Goal: Task Accomplishment & Management: Manage account settings

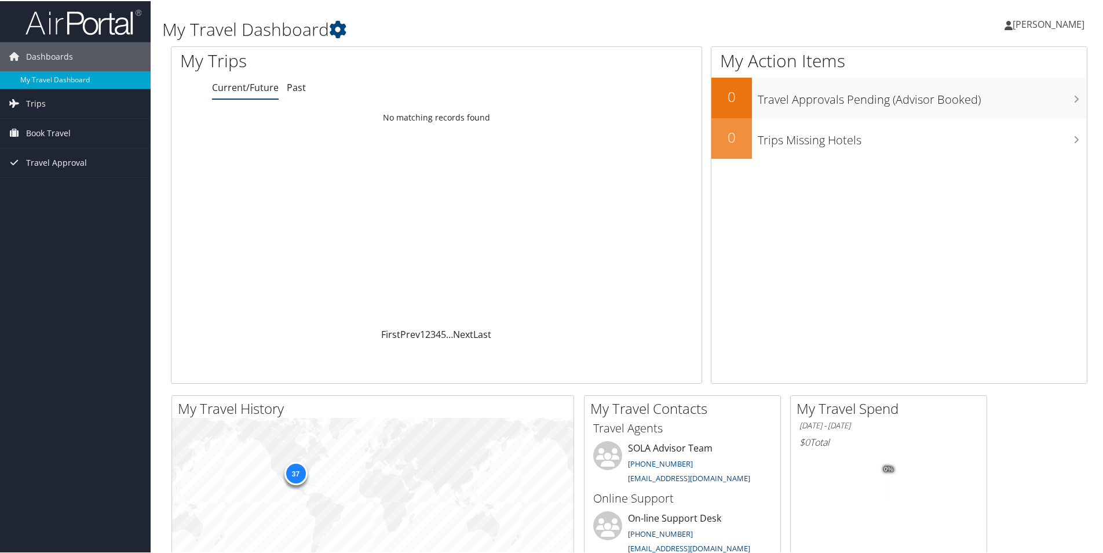
click at [1056, 20] on span "[PERSON_NAME]" at bounding box center [1049, 23] width 72 height 13
click at [974, 64] on link "My Settings" at bounding box center [1017, 64] width 129 height 20
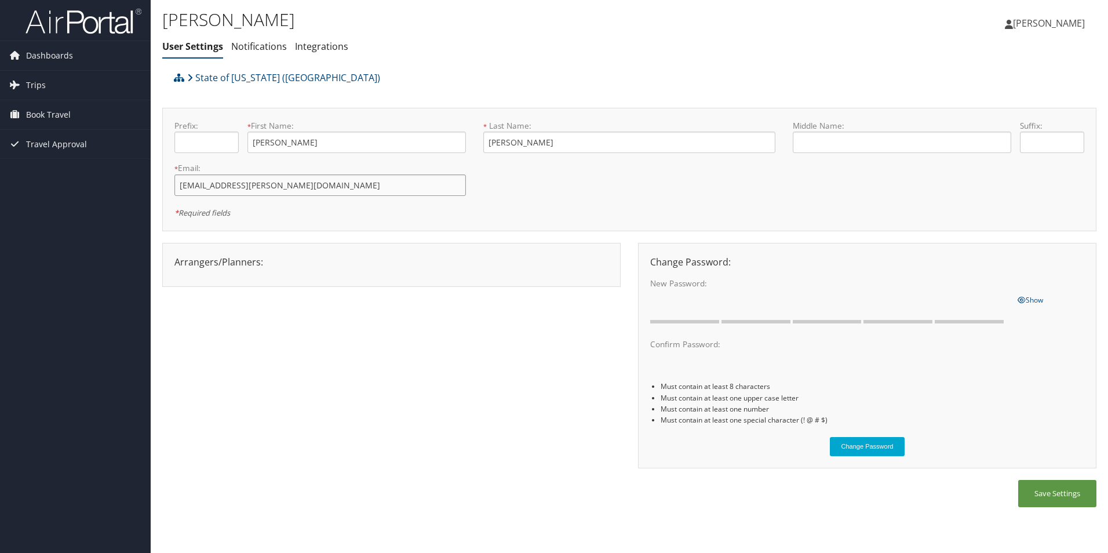
click at [283, 185] on input "lmccray@susla.edu" at bounding box center [319, 184] width 291 height 21
click at [472, 421] on div "Arrangers/Planners: Edit Arrangers & Planners Save Changes Cancel × Change Pass…" at bounding box center [629, 362] width 934 height 238
click at [1030, 20] on span "[PERSON_NAME]" at bounding box center [1049, 23] width 72 height 13
click at [1024, 83] on link "Travel Agency Contacts" at bounding box center [1019, 84] width 129 height 20
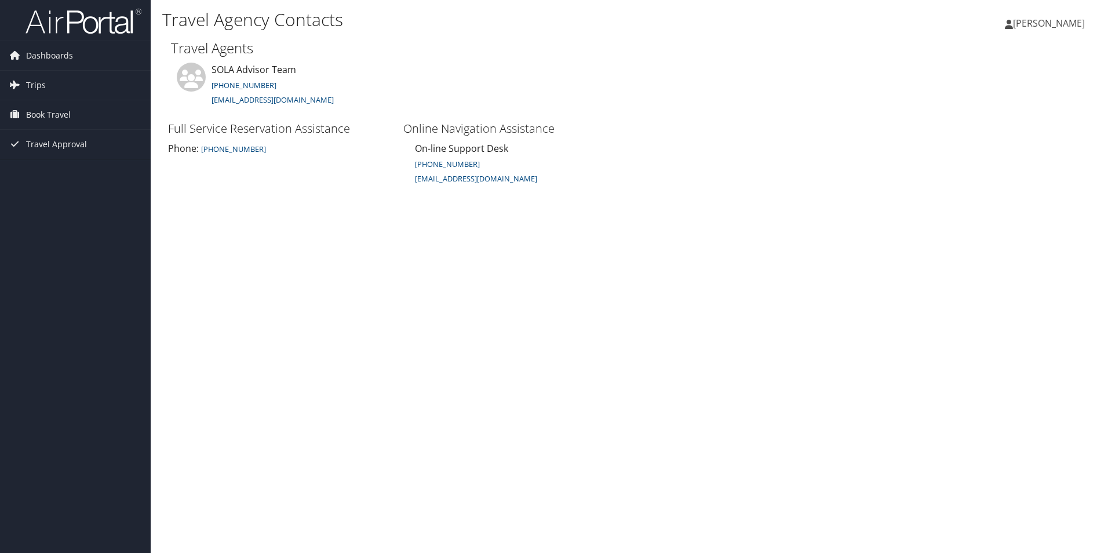
click at [1037, 27] on span "[PERSON_NAME]" at bounding box center [1049, 23] width 72 height 13
click at [1008, 103] on link "View Travel Profile" at bounding box center [1019, 103] width 129 height 20
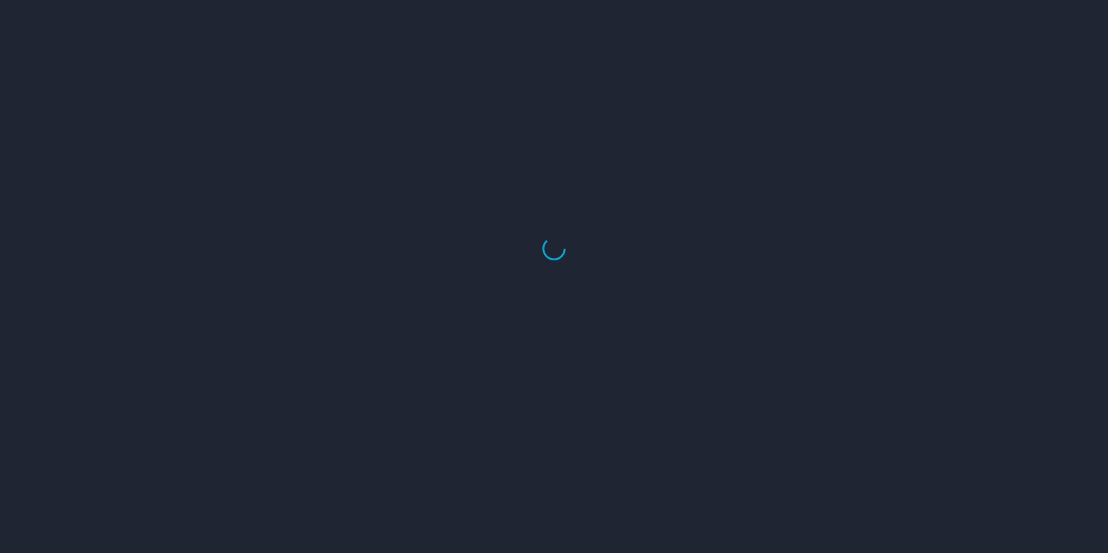
select select "US"
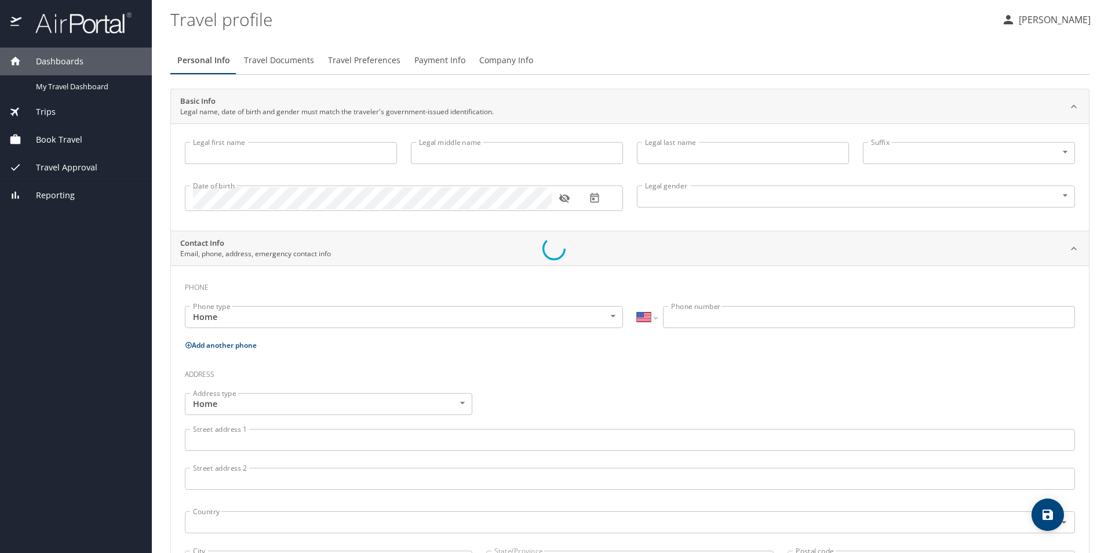
type input "[PERSON_NAME]"
type input "Male"
type input "Rosa"
type input "McCray"
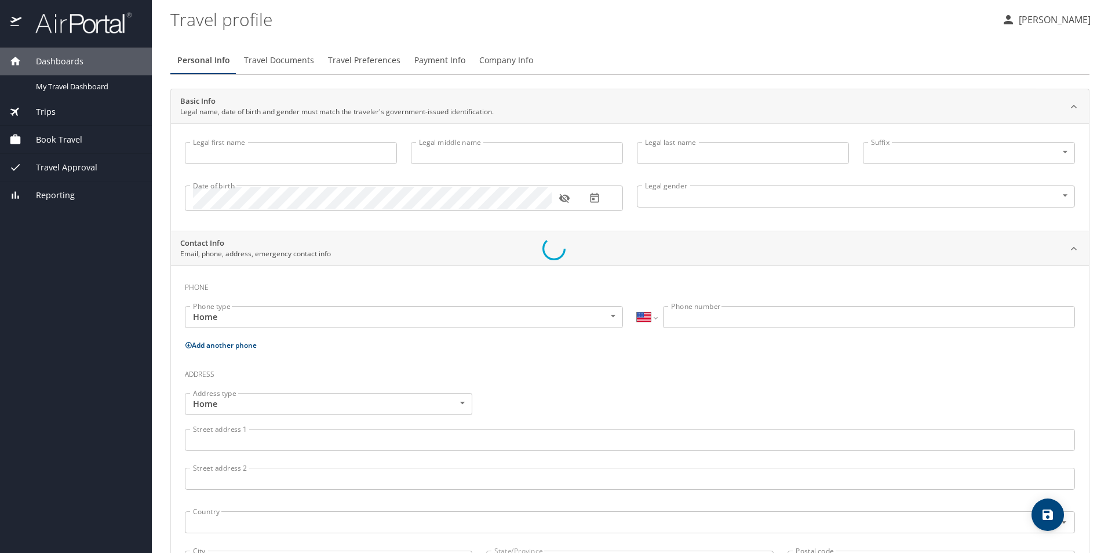
select select "NL"
type input "82881511"
select select "US"
select select "NL"
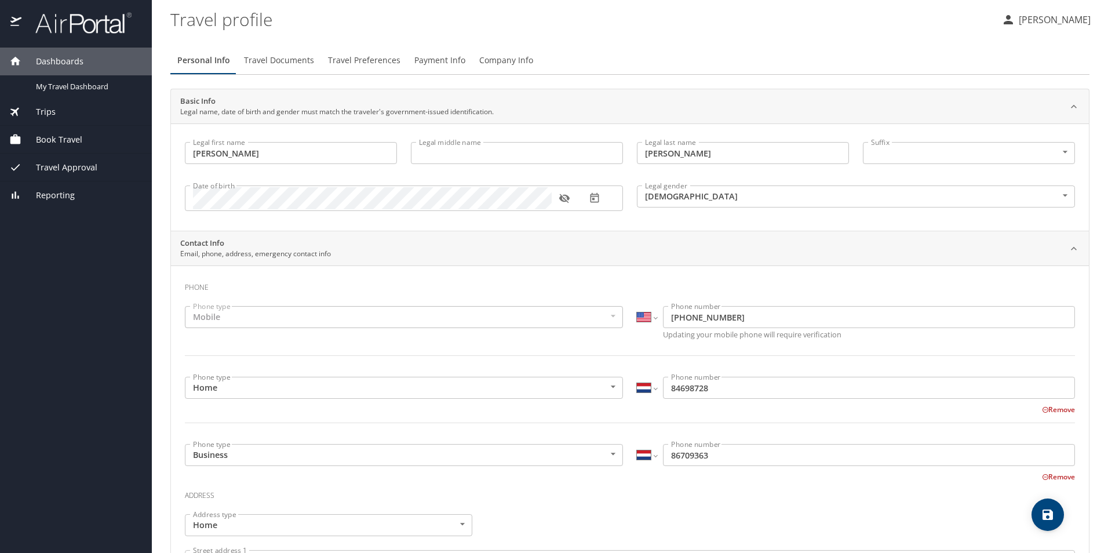
click at [1029, 17] on p "[PERSON_NAME]" at bounding box center [1052, 20] width 75 height 14
click at [793, 27] on div at bounding box center [554, 276] width 1108 height 553
click at [62, 85] on span "My Travel Dashboard" at bounding box center [87, 86] width 102 height 11
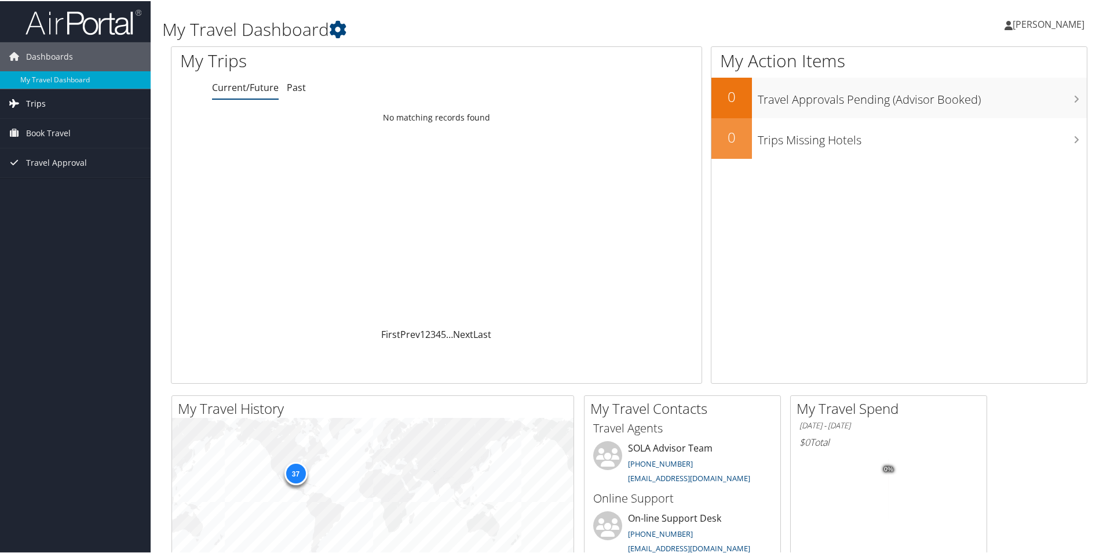
click at [39, 104] on span "Trips" at bounding box center [36, 102] width 20 height 29
click at [54, 181] on span "Book Travel" at bounding box center [48, 184] width 45 height 29
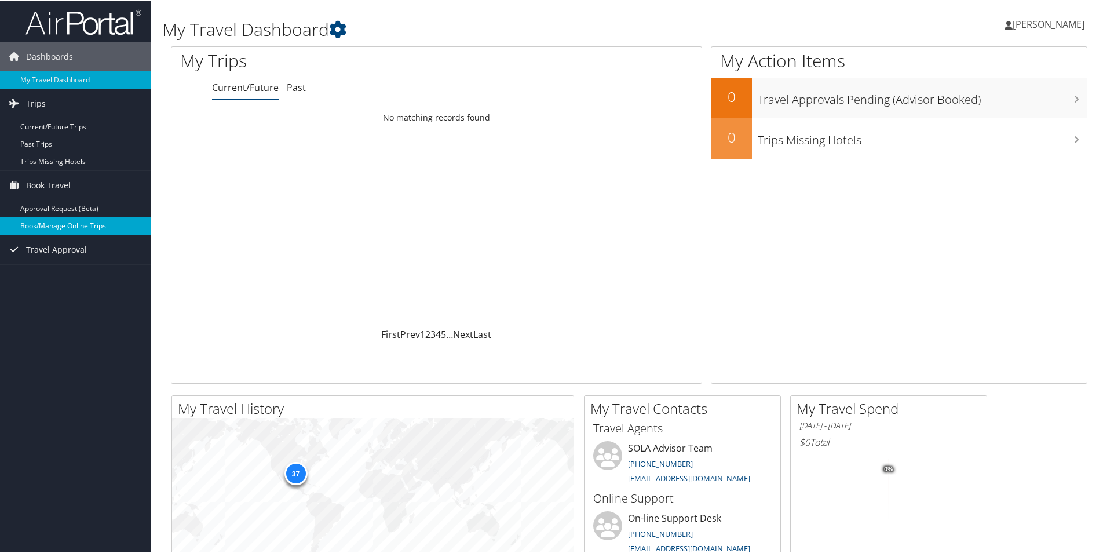
click at [68, 223] on link "Book/Manage Online Trips" at bounding box center [75, 224] width 151 height 17
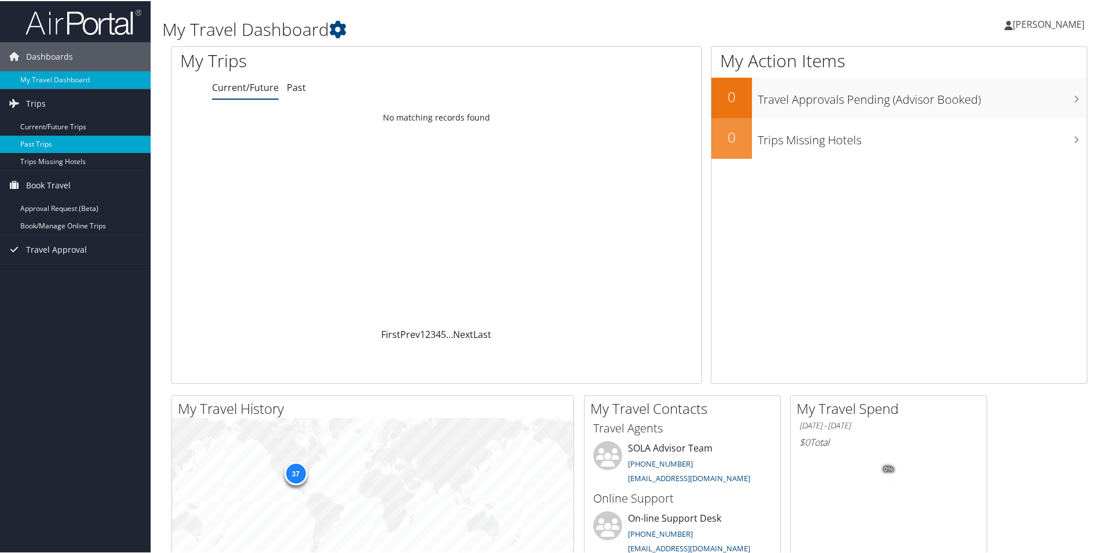
click at [31, 141] on link "Past Trips" at bounding box center [75, 142] width 151 height 17
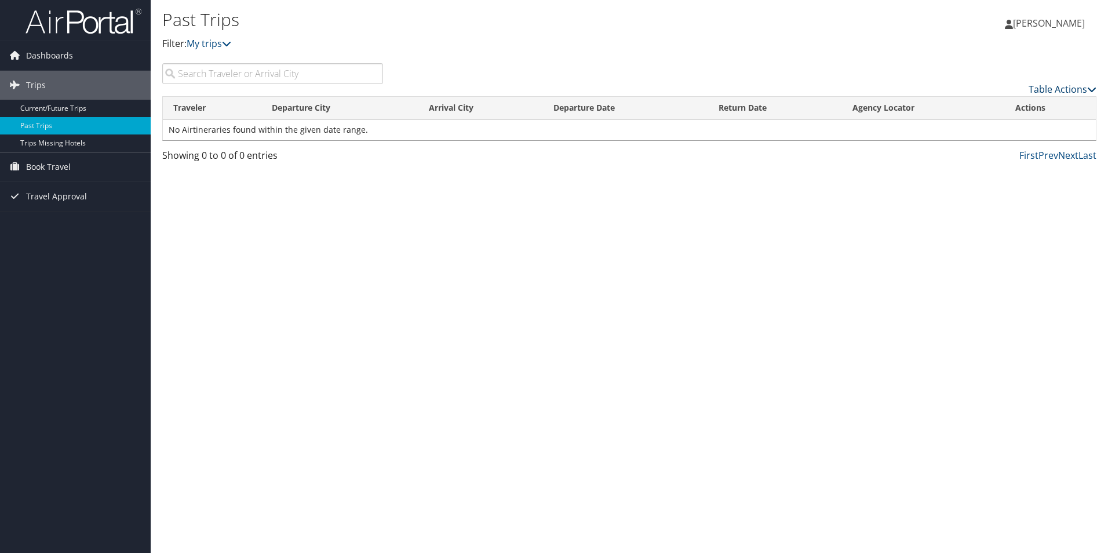
click at [1084, 89] on link "Table Actions" at bounding box center [1063, 89] width 68 height 13
click at [1091, 89] on div at bounding box center [554, 276] width 1108 height 553
click at [1091, 89] on icon at bounding box center [1091, 89] width 9 height 9
click at [1091, 89] on div at bounding box center [554, 276] width 1108 height 553
click at [231, 43] on icon at bounding box center [226, 43] width 9 height 9
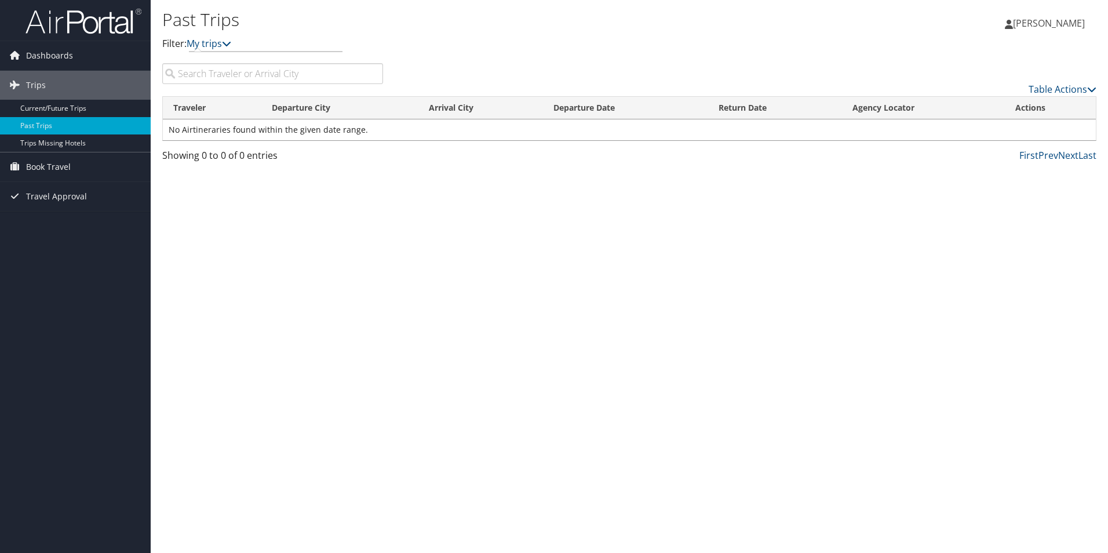
click at [283, 196] on div "Past Trips Filter: My trips [PERSON_NAME] [PERSON_NAME] My Settings Travel Agen…" at bounding box center [629, 276] width 957 height 553
click at [1022, 27] on span "[PERSON_NAME]" at bounding box center [1049, 23] width 72 height 13
click at [979, 187] on link "Sign Out" at bounding box center [1019, 189] width 129 height 20
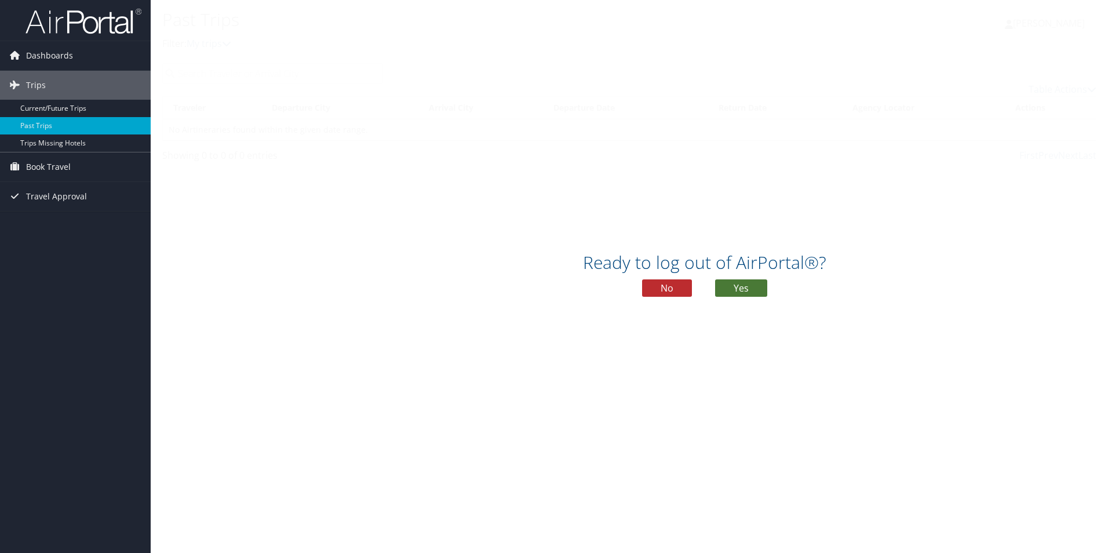
click at [742, 285] on button "Yes" at bounding box center [741, 287] width 52 height 17
